Goal: Check status: Check status

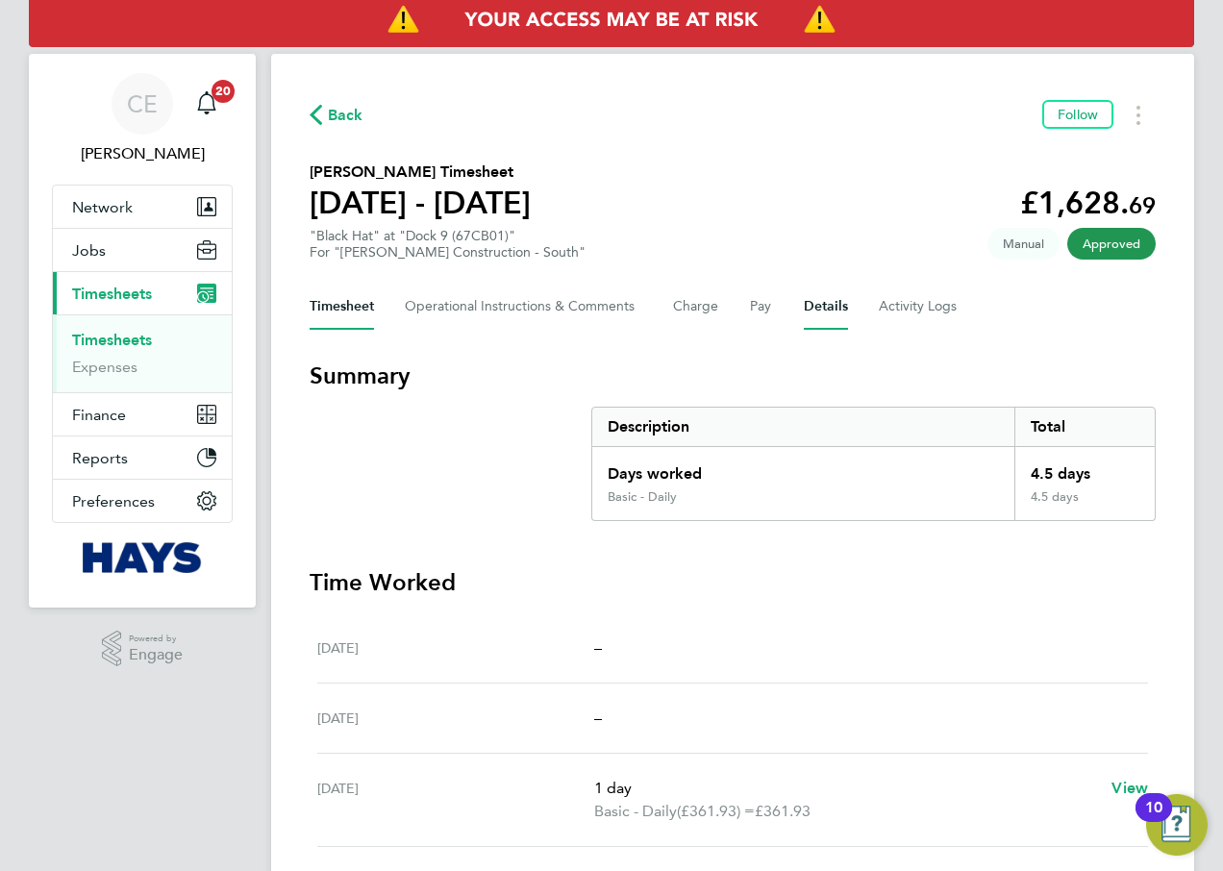
click at [837, 303] on button "Details" at bounding box center [826, 307] width 44 height 46
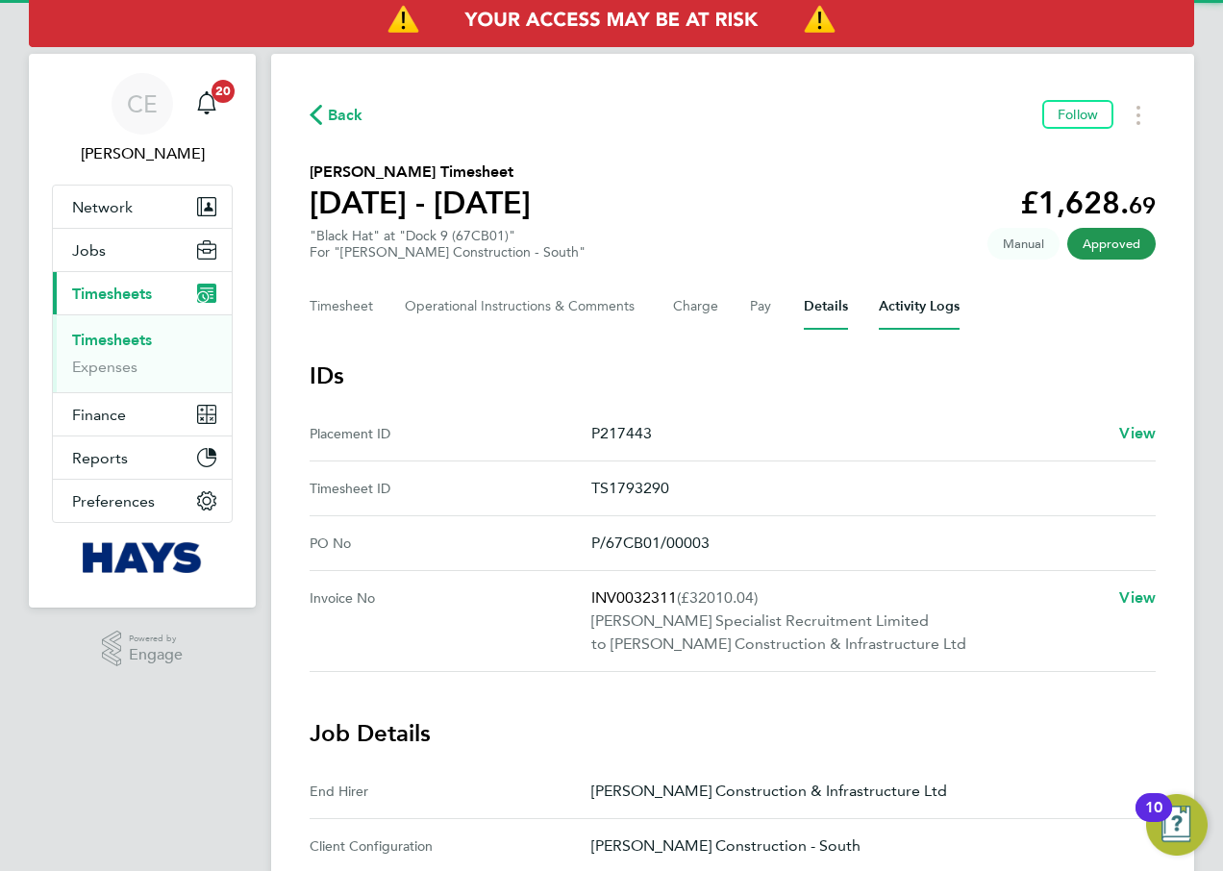
click at [919, 302] on Logs-tab "Activity Logs" at bounding box center [919, 307] width 81 height 46
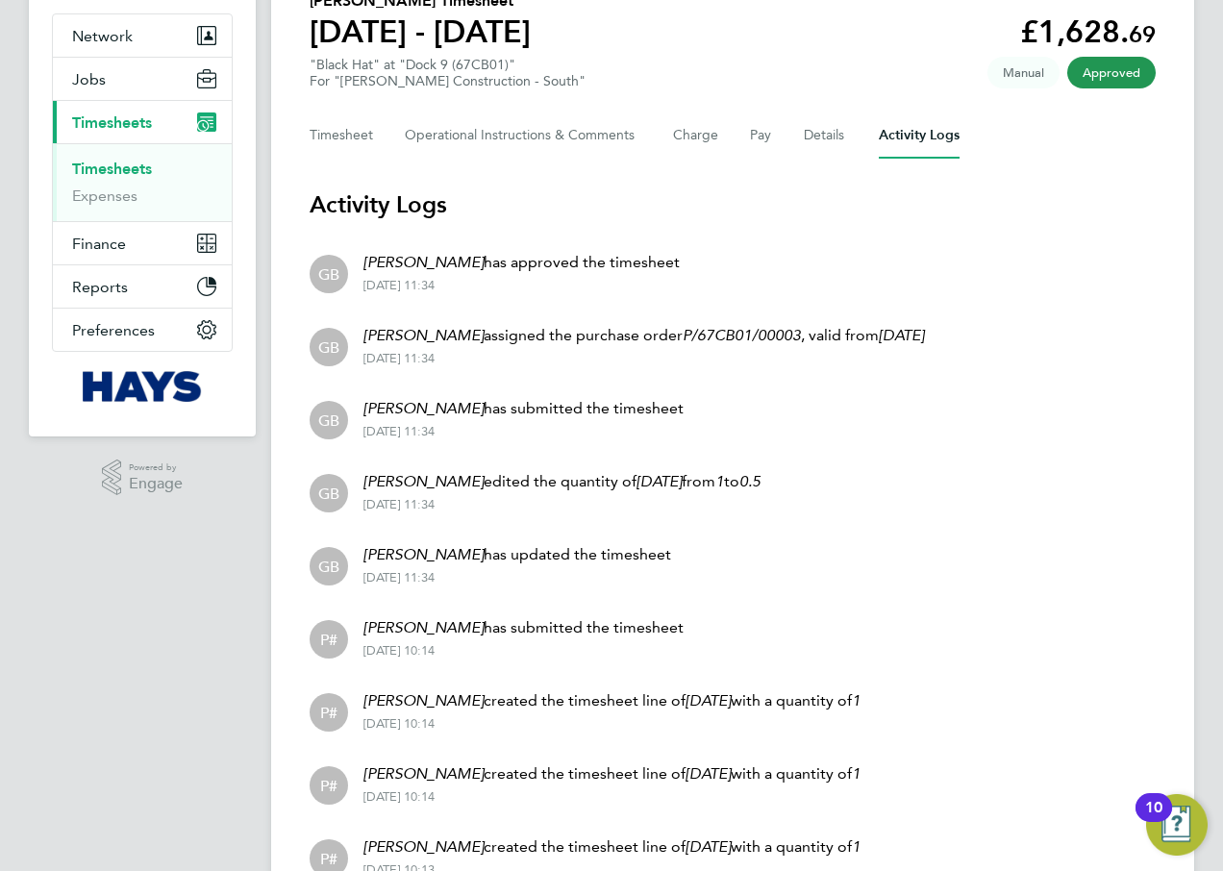
scroll to position [105, 0]
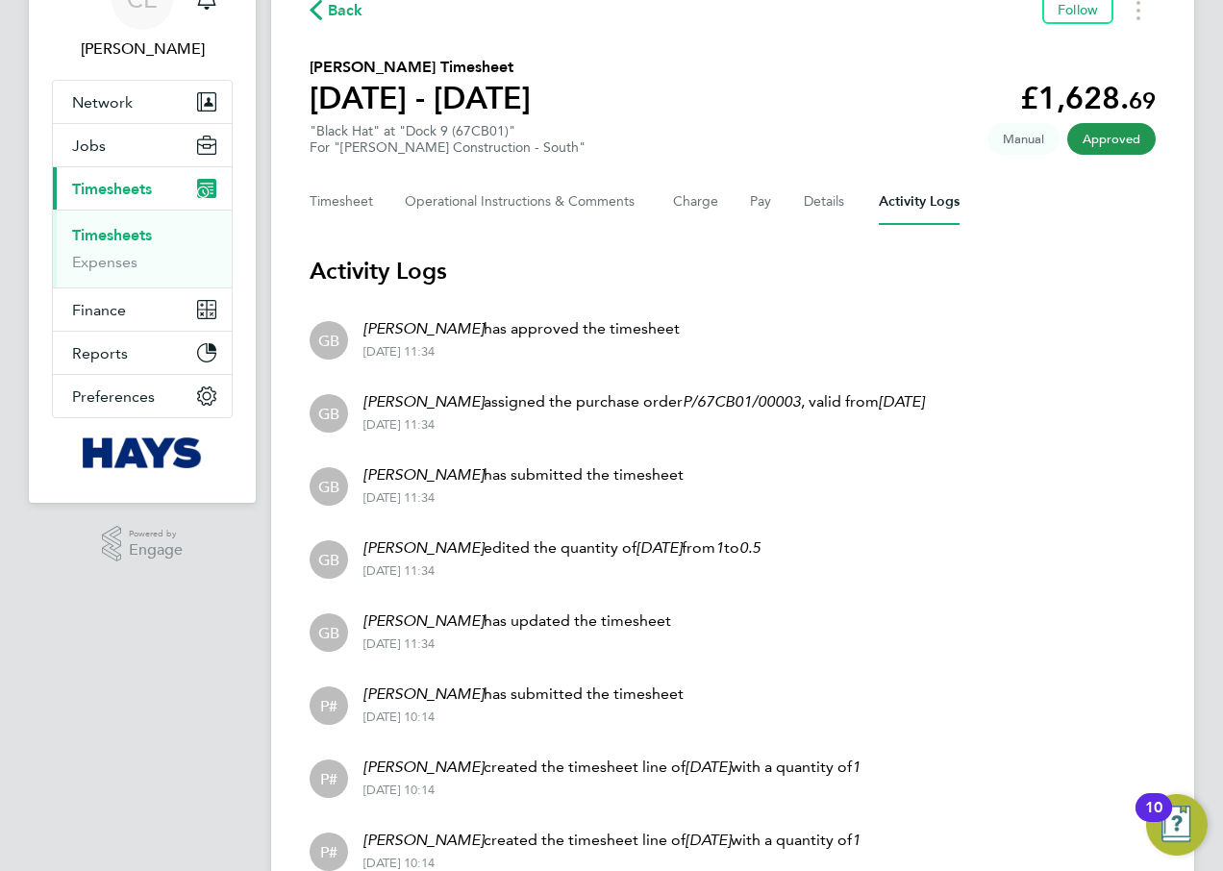
drag, startPoint x: 480, startPoint y: 542, endPoint x: 363, endPoint y: 527, distance: 118.3
click at [363, 527] on li "GB [PERSON_NAME] edited the quantity of [DATE] from 1 to 0.5 [DATE] 11:34" at bounding box center [733, 557] width 846 height 73
drag, startPoint x: 363, startPoint y: 527, endPoint x: 540, endPoint y: 560, distance: 179.9
click at [499, 549] on p "[PERSON_NAME] edited the quantity of [DATE] from 1 to 0.5" at bounding box center [562, 548] width 397 height 23
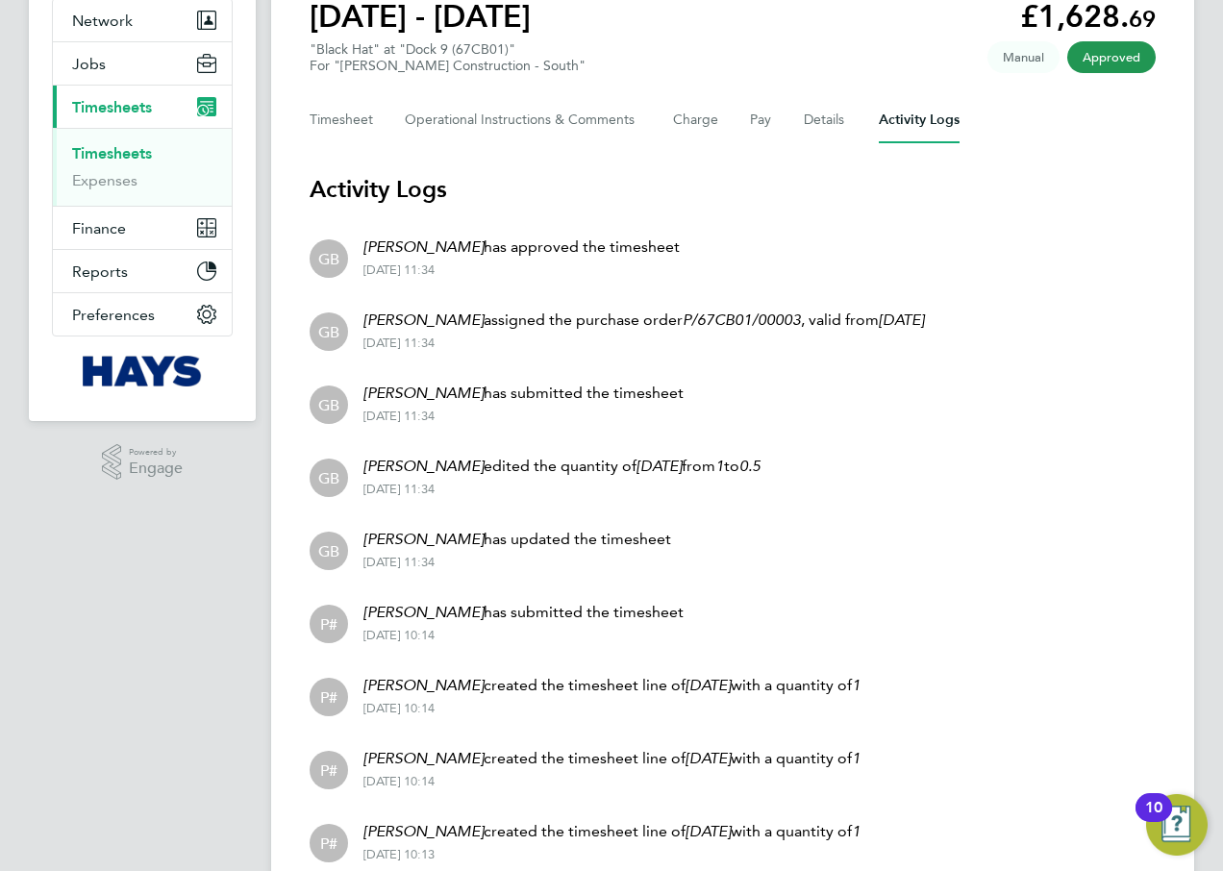
scroll to position [96, 0]
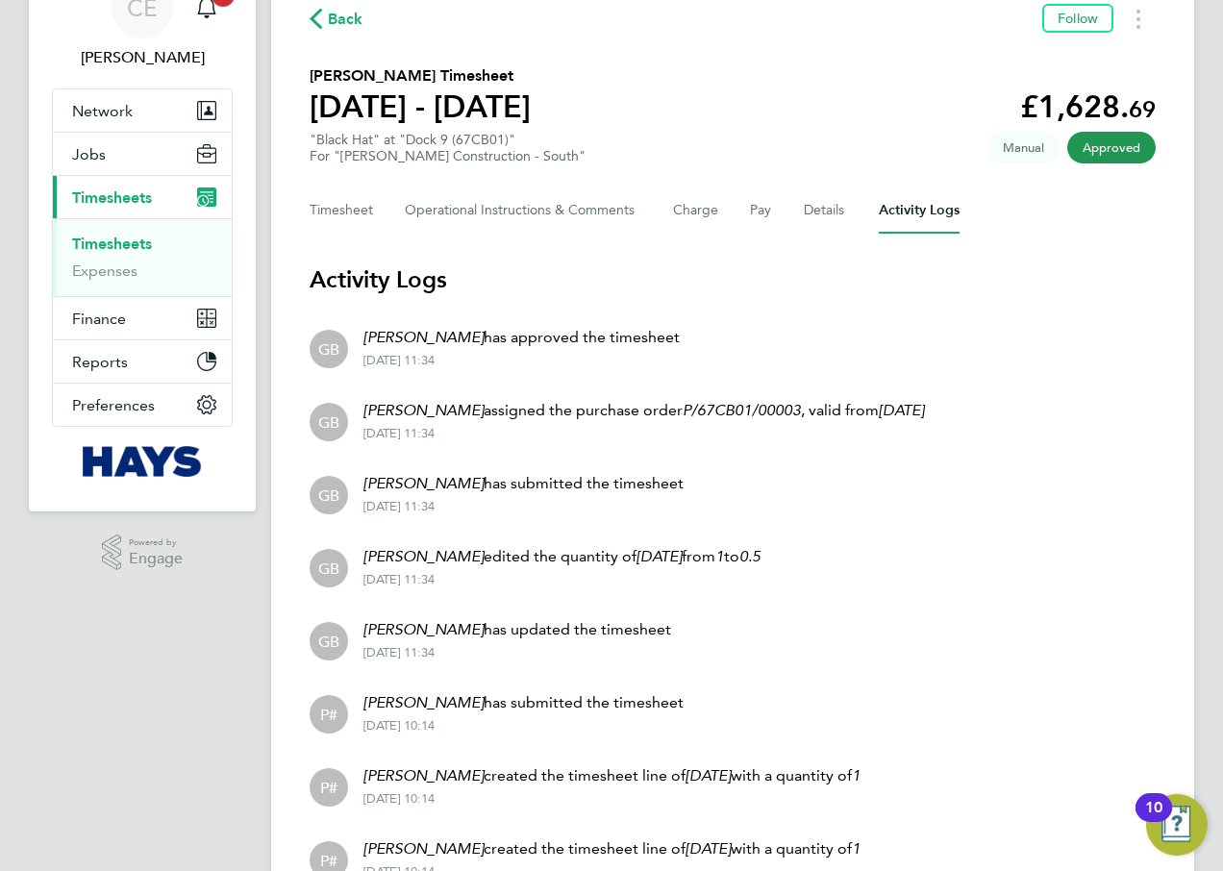
click at [329, 8] on span "Back" at bounding box center [346, 19] width 36 height 23
